Goal: Task Accomplishment & Management: Manage account settings

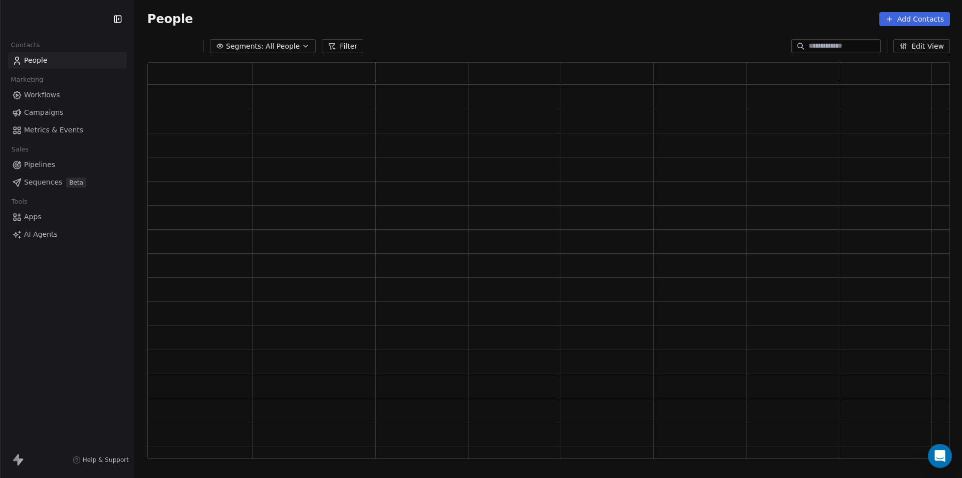
scroll to position [388, 795]
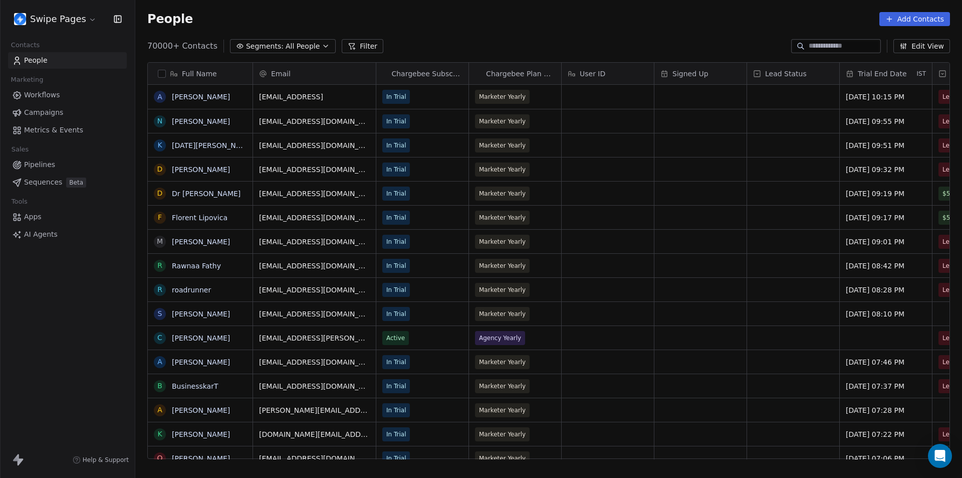
click at [75, 19] on html "Swipe Pages Contacts People Marketing Workflows Campaigns Metrics & Events Sale…" at bounding box center [481, 239] width 962 height 478
click at [84, 308] on html "Swipe Pages Contacts People Marketing Workflows Campaigns Metrics & Events Sale…" at bounding box center [481, 239] width 962 height 478
click at [79, 24] on html "Swipe Pages Contacts People Marketing Workflows Campaigns Metrics & Events Sale…" at bounding box center [481, 239] width 962 height 478
click at [72, 332] on html "Swipe Pages Contacts People Marketing Workflows Campaigns Metrics & Events Sale…" at bounding box center [481, 239] width 962 height 478
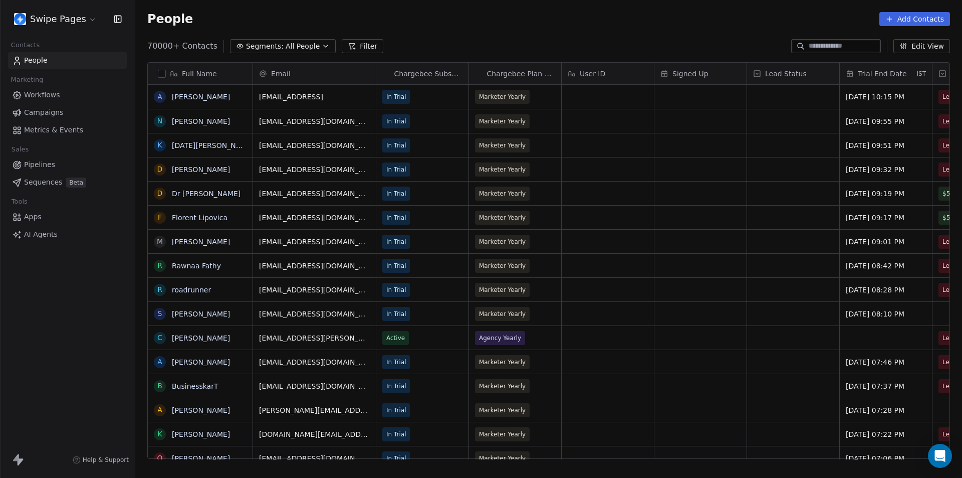
click at [48, 95] on span "Workflows" at bounding box center [42, 95] width 36 height 11
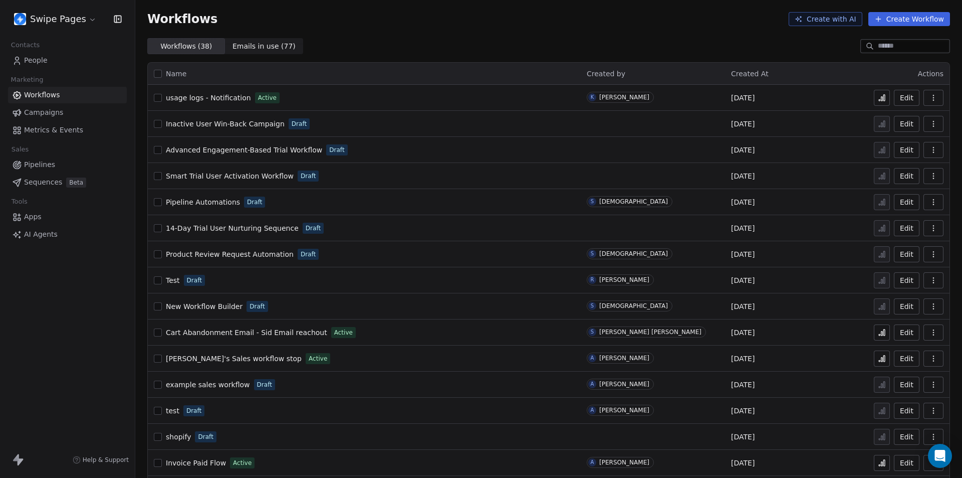
click at [86, 20] on html "Swipe Pages Contacts People Marketing Workflows Campaigns Metrics & Events Sale…" at bounding box center [481, 239] width 962 height 478
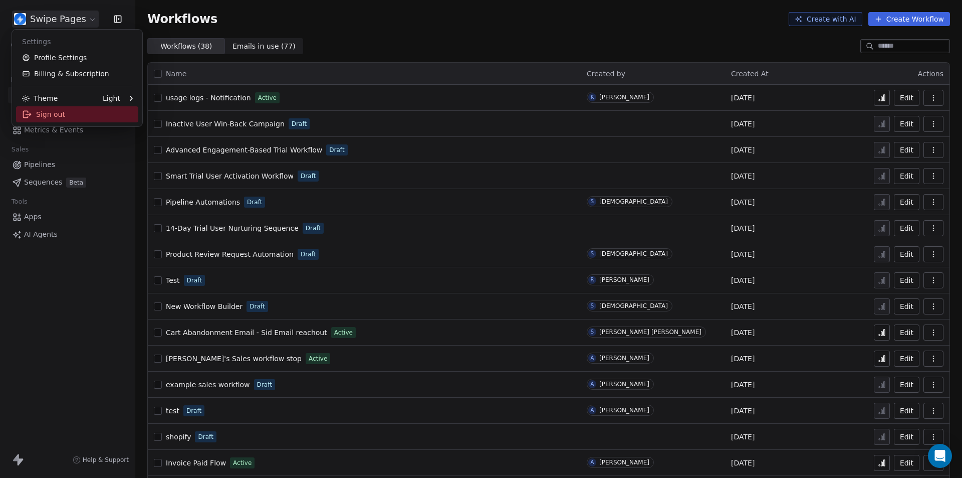
click at [54, 115] on div "Sign out" at bounding box center [77, 114] width 122 height 16
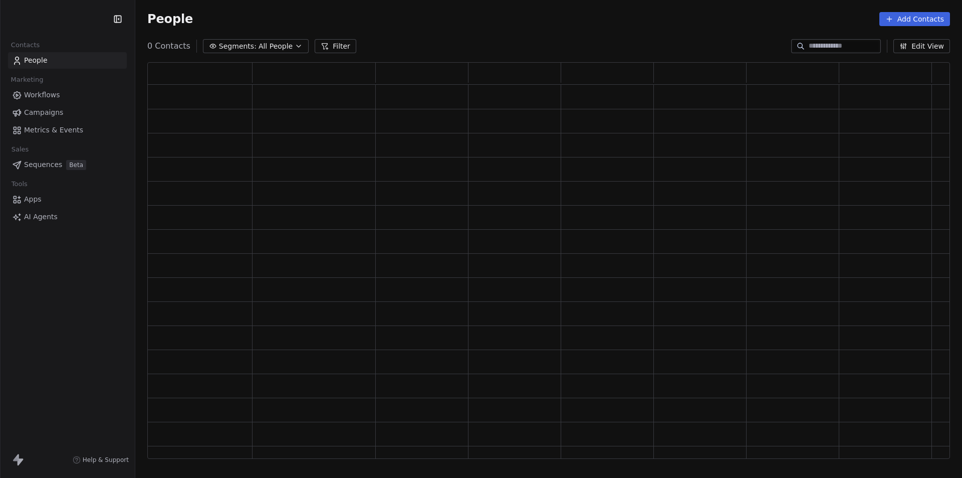
scroll to position [388, 795]
